Goal: Task Accomplishment & Management: Use online tool/utility

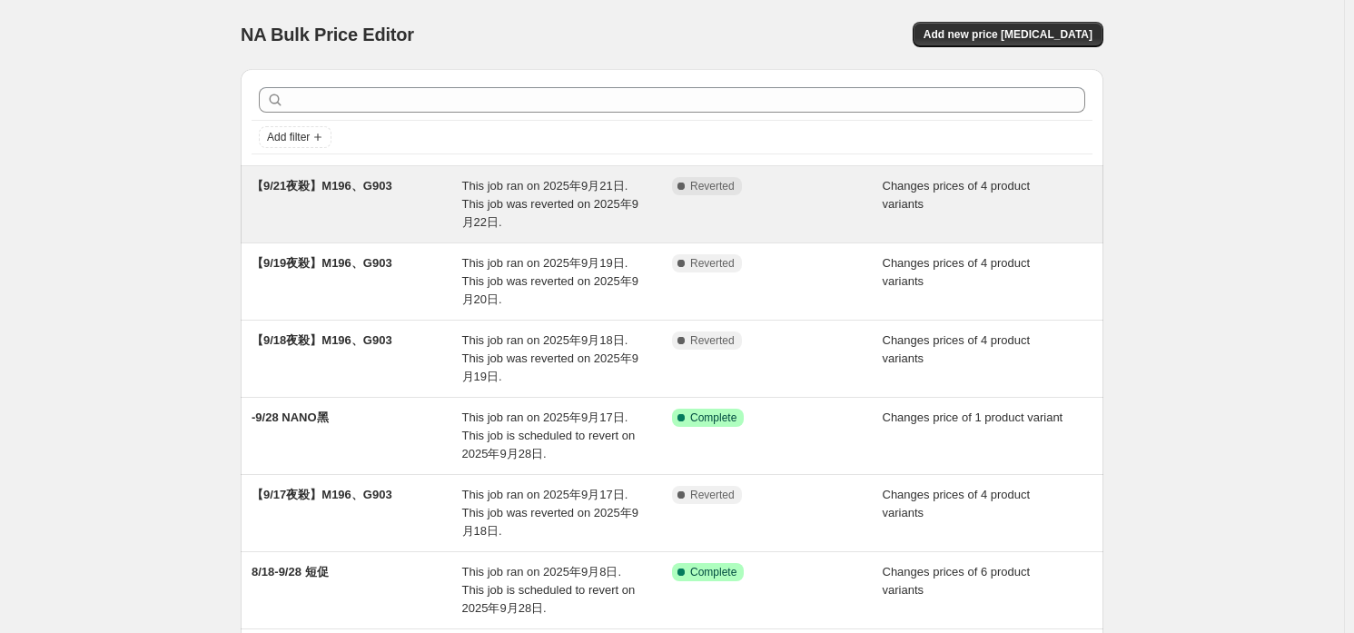
click at [549, 187] on span "This job ran on 2025年9月21日. This job was reverted on 2025年9月22日." at bounding box center [550, 204] width 176 height 50
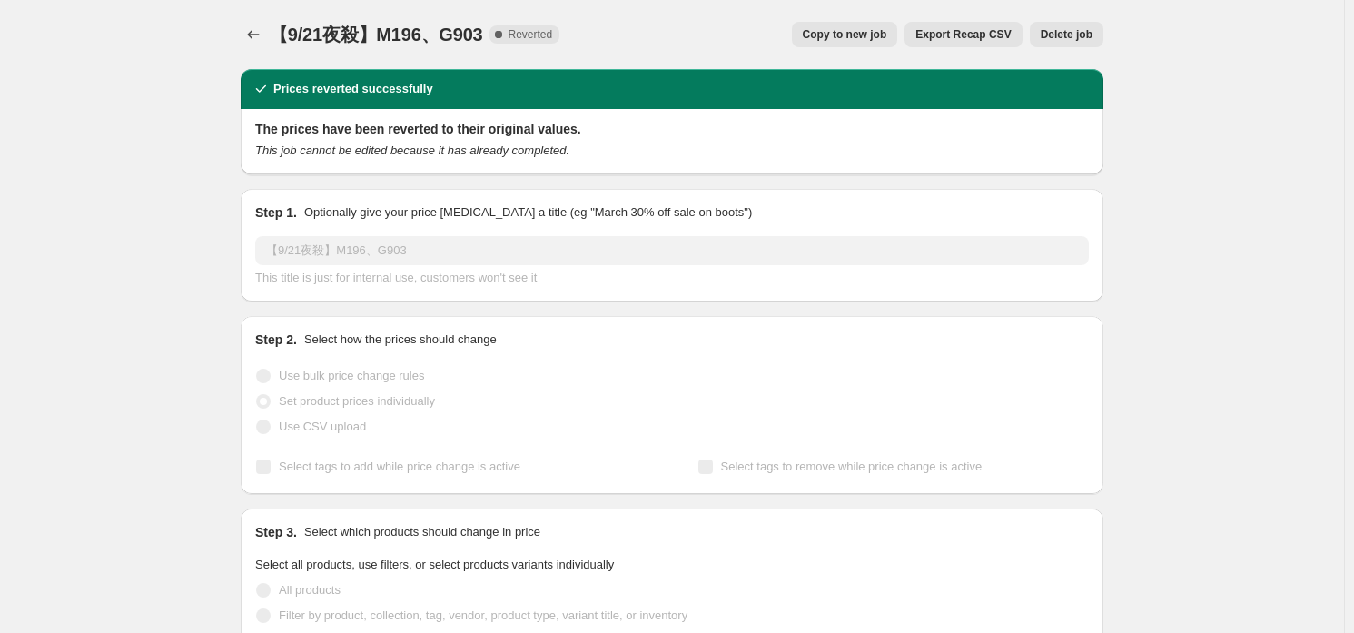
click at [869, 33] on span "Copy to new job" at bounding box center [845, 34] width 84 height 15
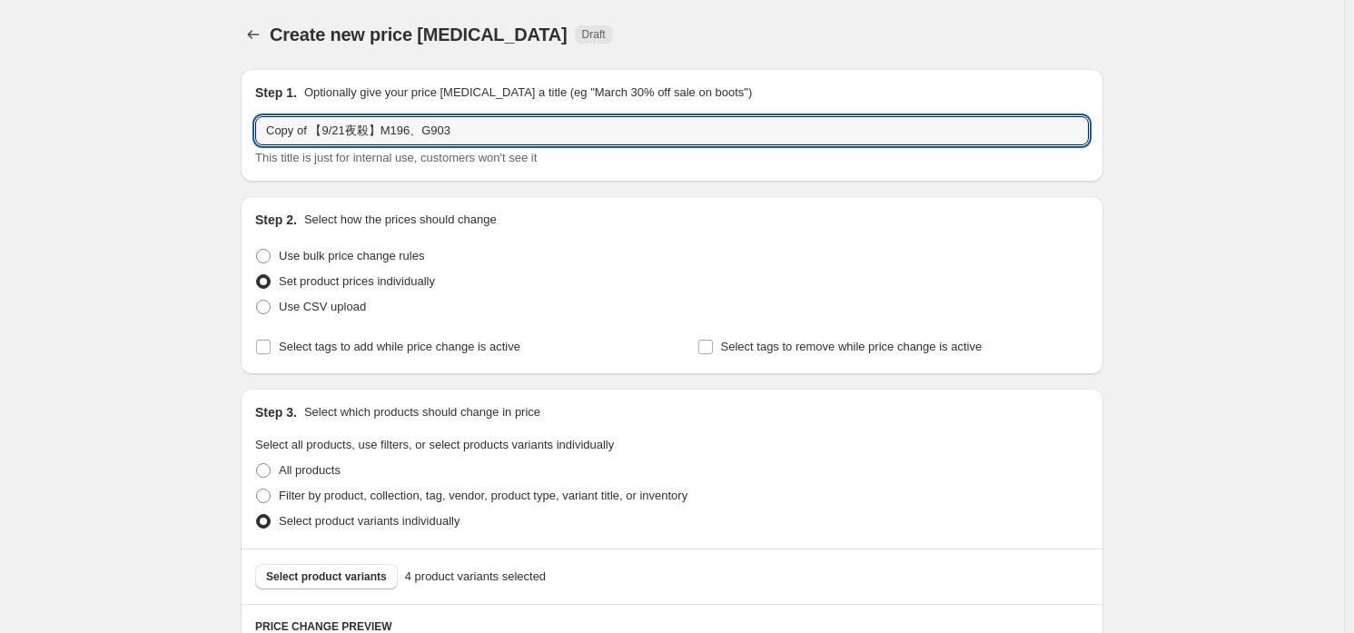
drag, startPoint x: 315, startPoint y: 132, endPoint x: 188, endPoint y: 150, distance: 128.4
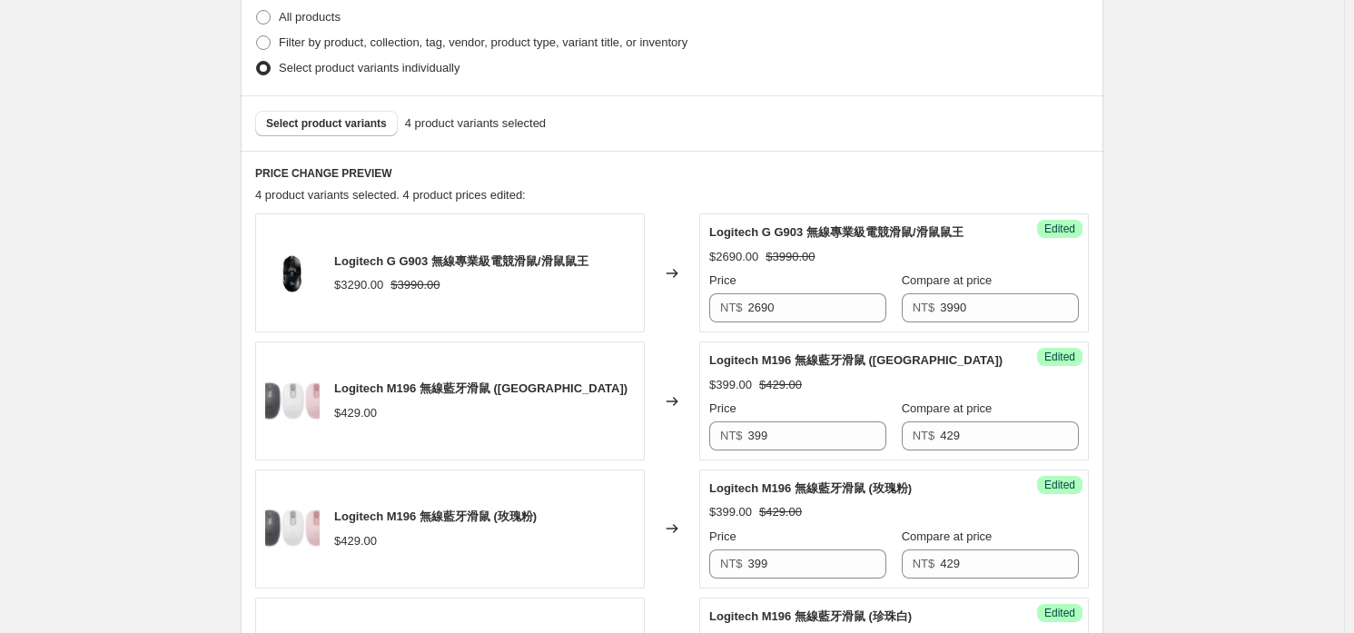
scroll to position [870, 0]
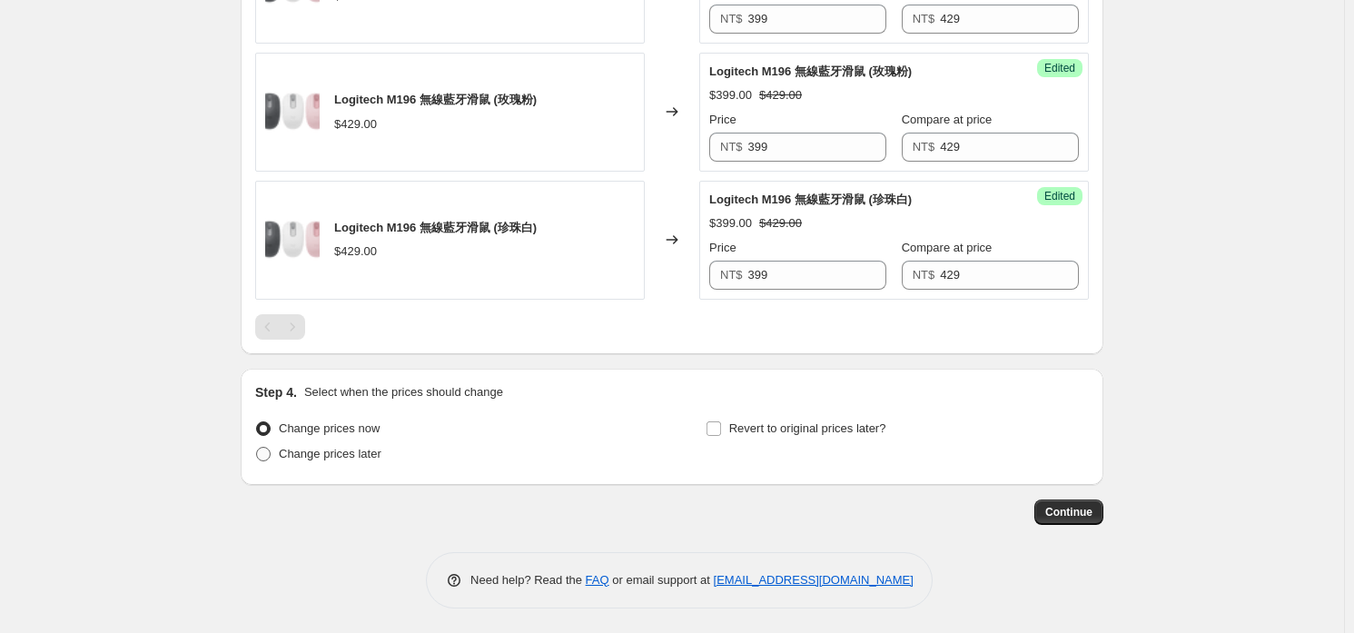
type input "【9/22夜殺】M196、G903"
click at [331, 448] on span "Change prices later" at bounding box center [330, 454] width 103 height 14
click at [257, 448] on input "Change prices later" at bounding box center [256, 447] width 1 height 1
radio input "true"
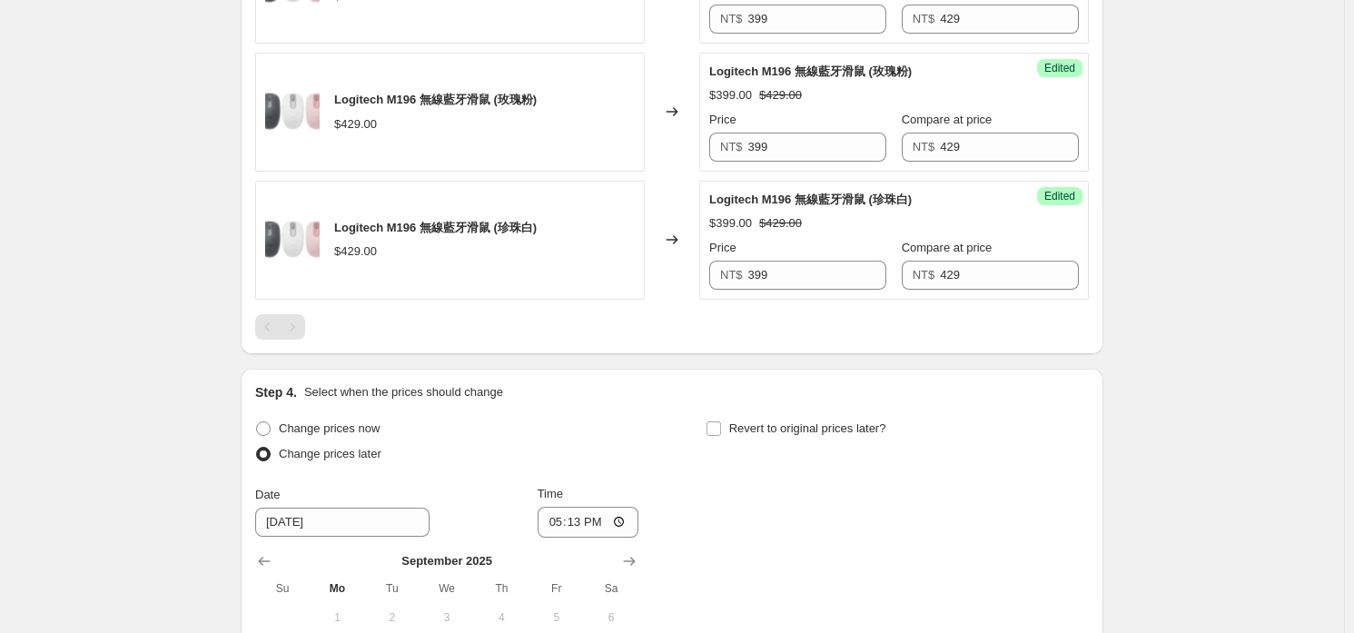
scroll to position [1141, 0]
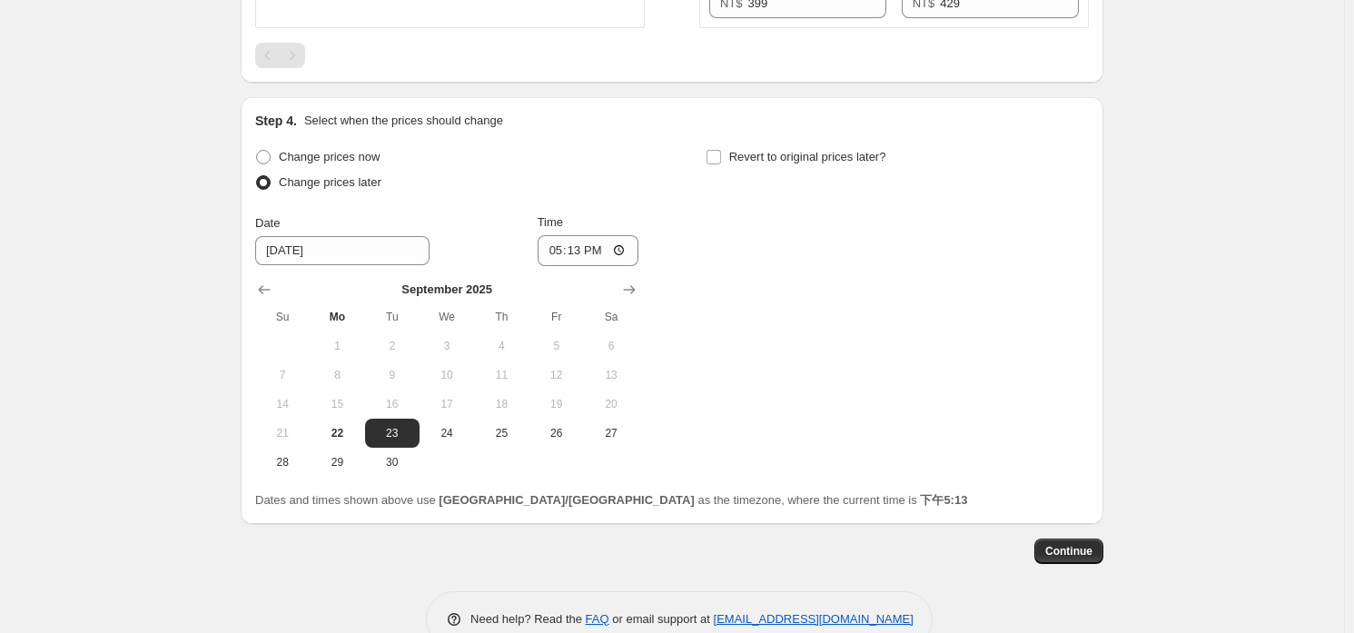
click at [749, 169] on div "Revert to original prices later?" at bounding box center [897, 171] width 383 height 54
click at [761, 159] on span "Revert to original prices later?" at bounding box center [807, 157] width 157 height 14
click at [721, 159] on input "Revert to original prices later?" at bounding box center [713, 157] width 15 height 15
checkbox input "true"
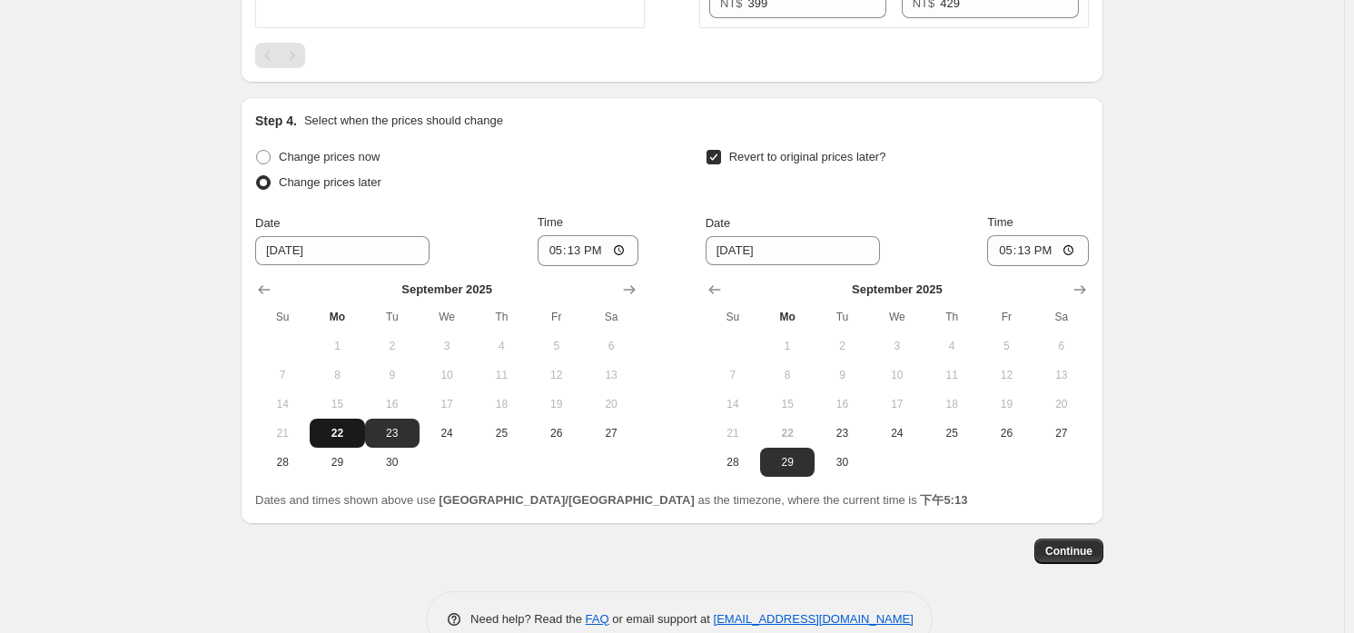
click at [351, 427] on span "22" at bounding box center [337, 433] width 40 height 15
type input "9/22/2025"
click at [576, 243] on input "17:13" at bounding box center [589, 250] width 102 height 31
type input "21:30"
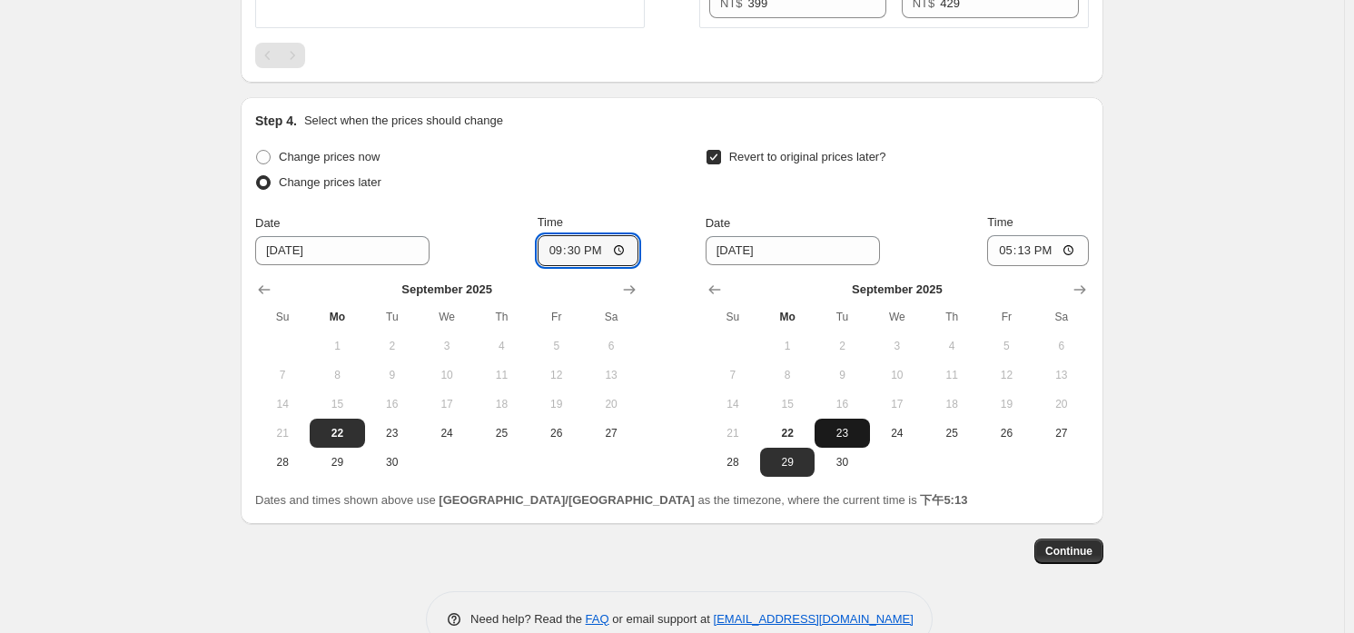
click at [840, 438] on button "23" at bounding box center [841, 433] width 54 height 29
type input "9/23/2025"
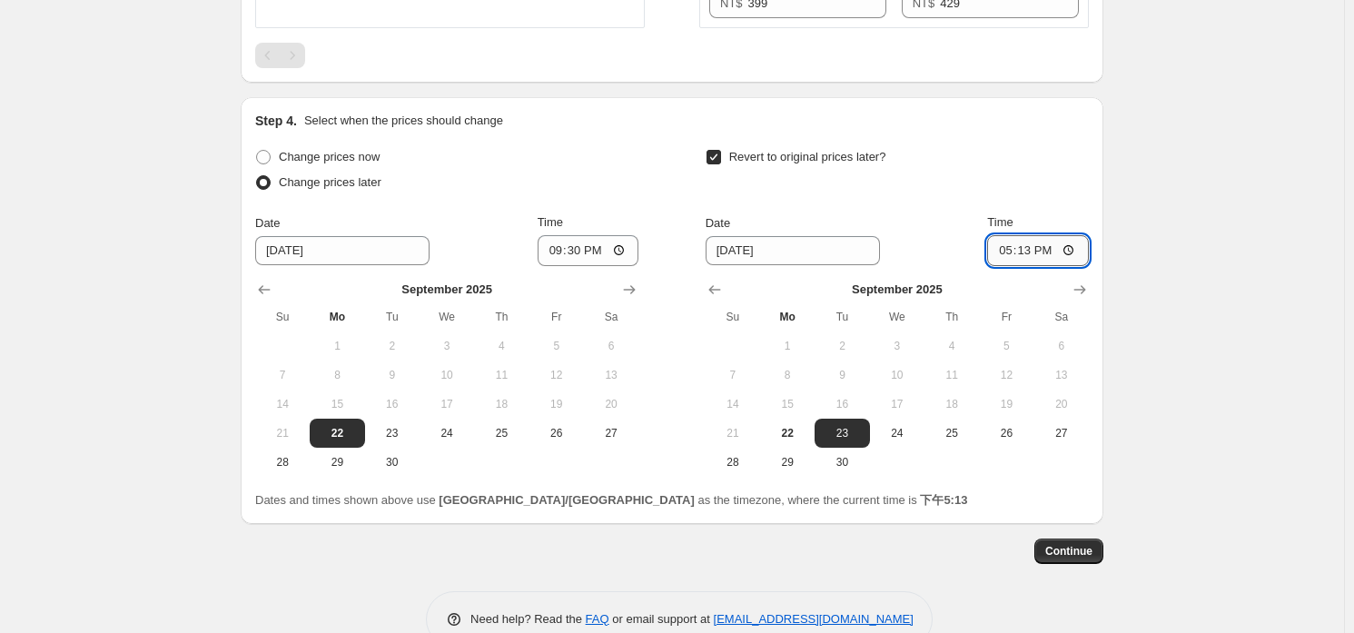
click at [1032, 256] on input "17:13" at bounding box center [1038, 250] width 102 height 31
click at [1033, 251] on input "17:13" at bounding box center [1038, 250] width 102 height 31
click at [1001, 246] on input "20:00" at bounding box center [1038, 250] width 102 height 31
click at [1071, 239] on input "20:00" at bounding box center [1038, 250] width 102 height 31
type input "08:00"
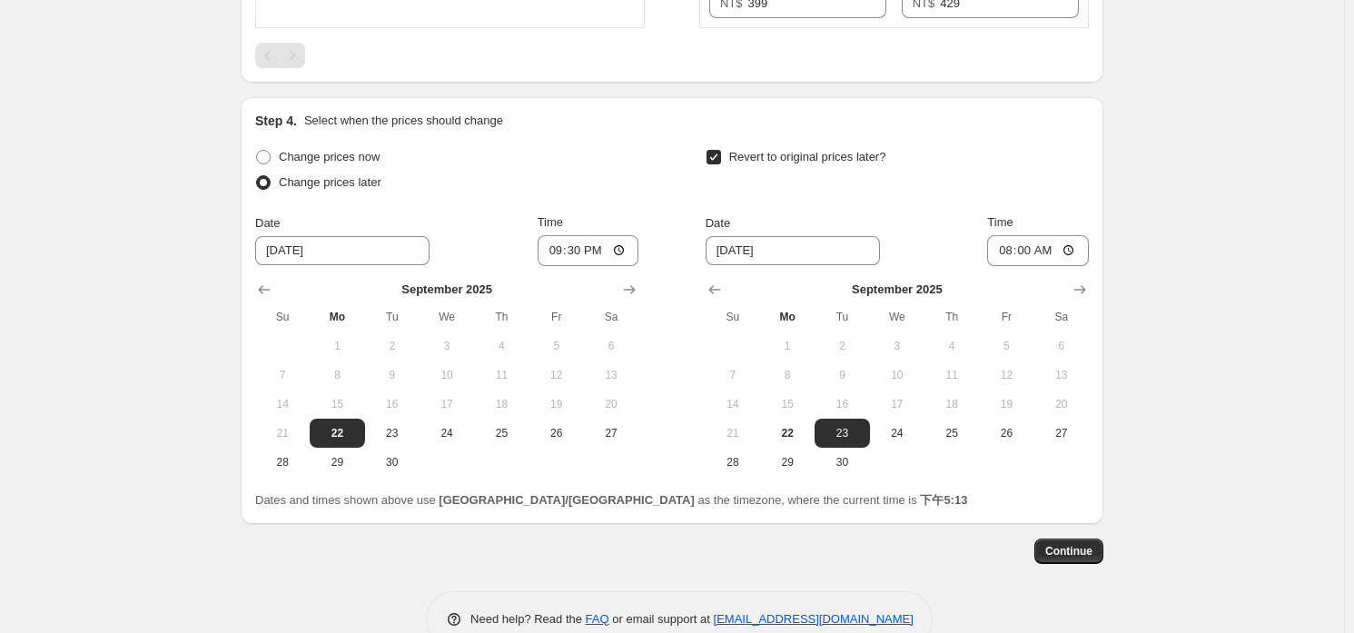
click at [1066, 550] on span "Continue" at bounding box center [1068, 551] width 47 height 15
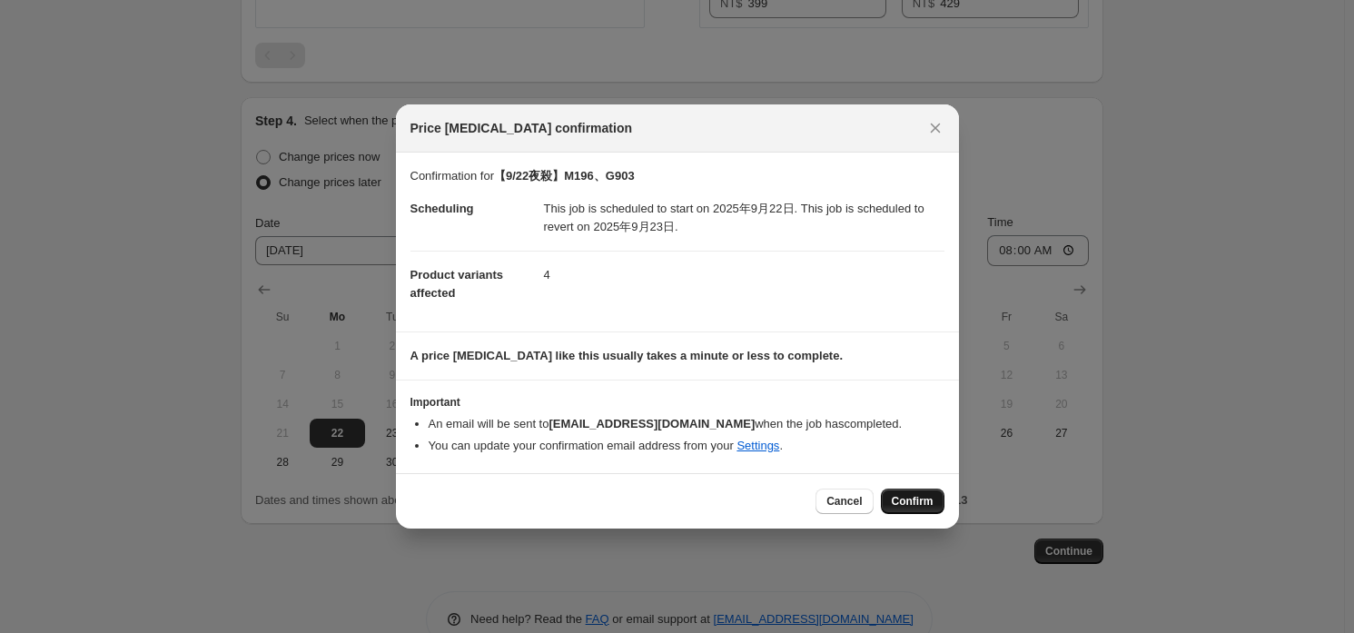
click at [919, 494] on button "Confirm" at bounding box center [913, 501] width 64 height 25
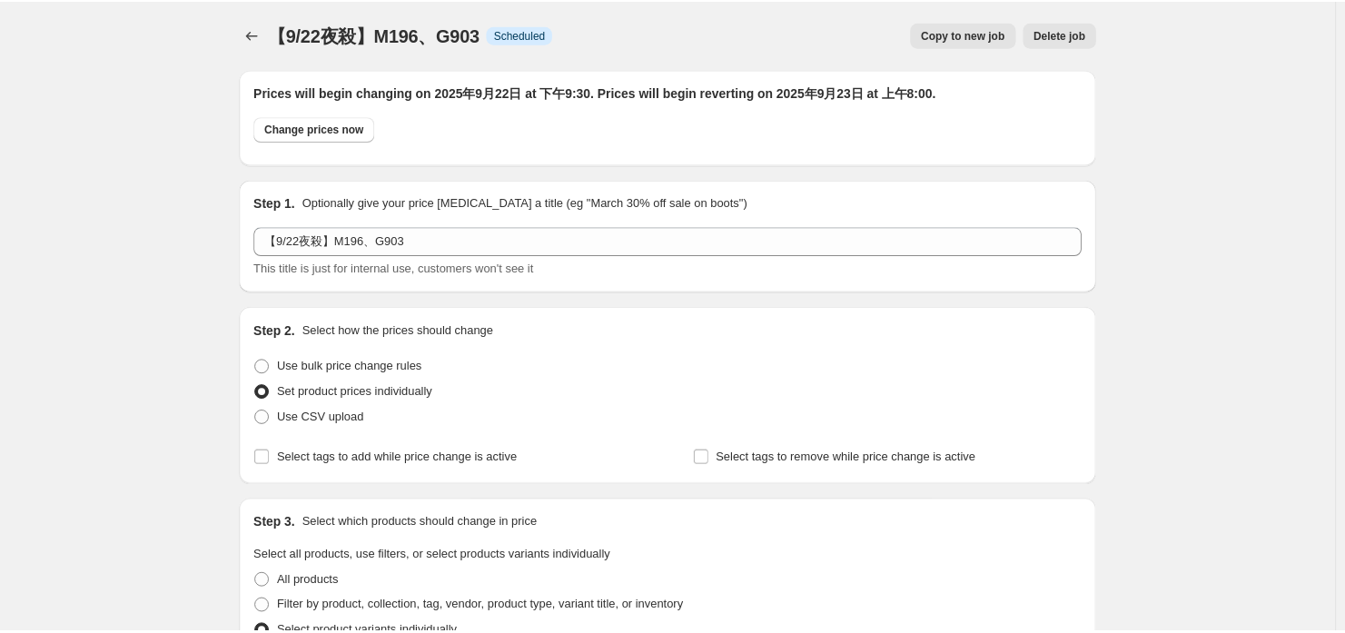
scroll to position [1141, 0]
